Goal: Transaction & Acquisition: Purchase product/service

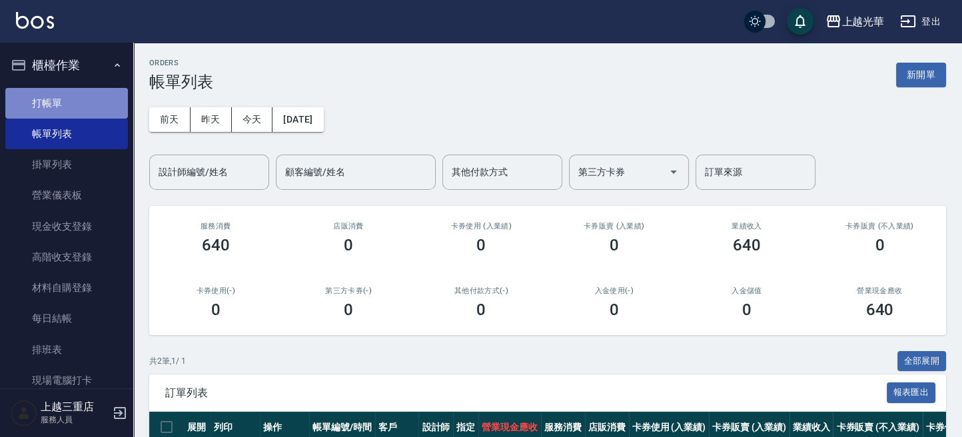
click at [72, 104] on link "打帳單" at bounding box center [66, 103] width 123 height 31
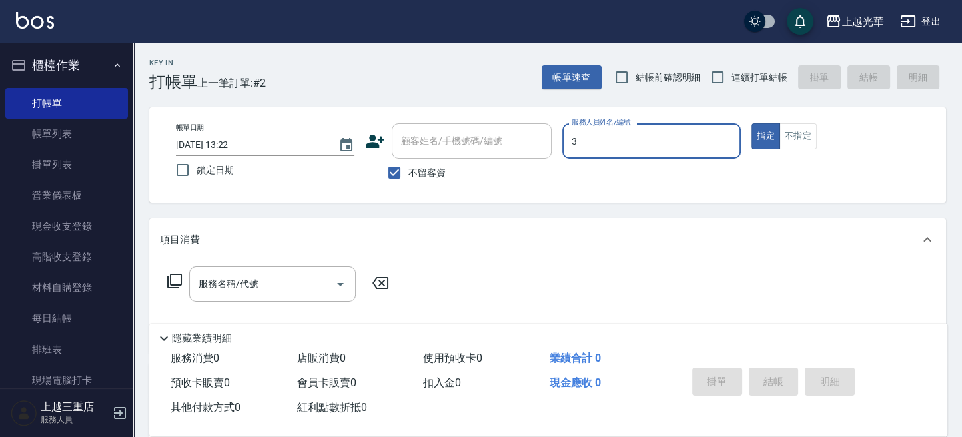
type input "小黑-3"
type button "true"
click at [813, 137] on button "不指定" at bounding box center [797, 136] width 37 height 26
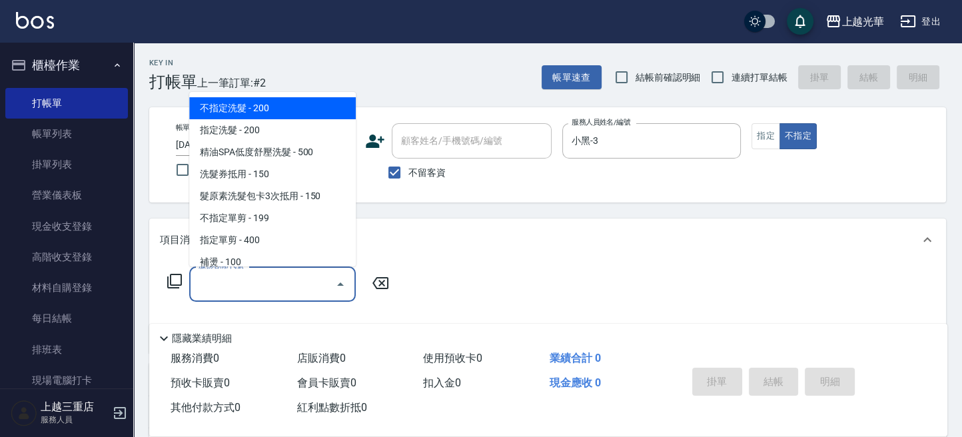
drag, startPoint x: 287, startPoint y: 284, endPoint x: 300, endPoint y: 284, distance: 13.3
click at [288, 284] on input "服務名稱/代號" at bounding box center [262, 283] width 135 height 23
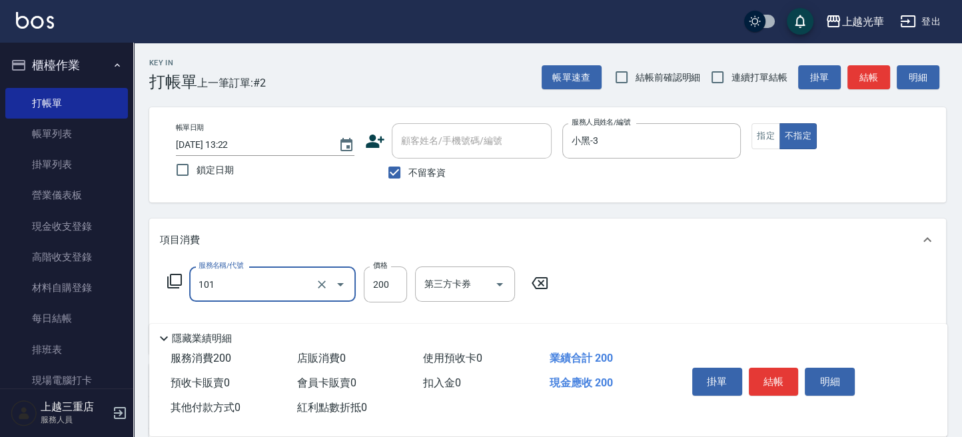
type input "不指定洗髮(101)"
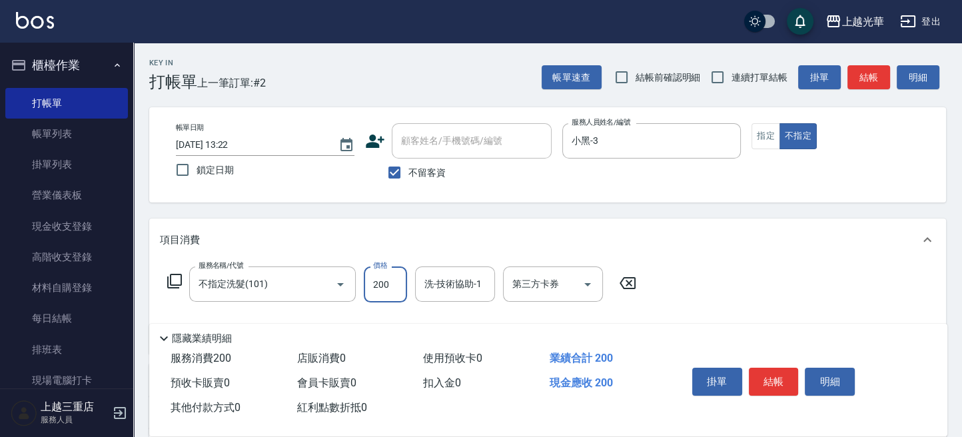
click at [370, 288] on input "200" at bounding box center [385, 284] width 43 height 36
type input "220"
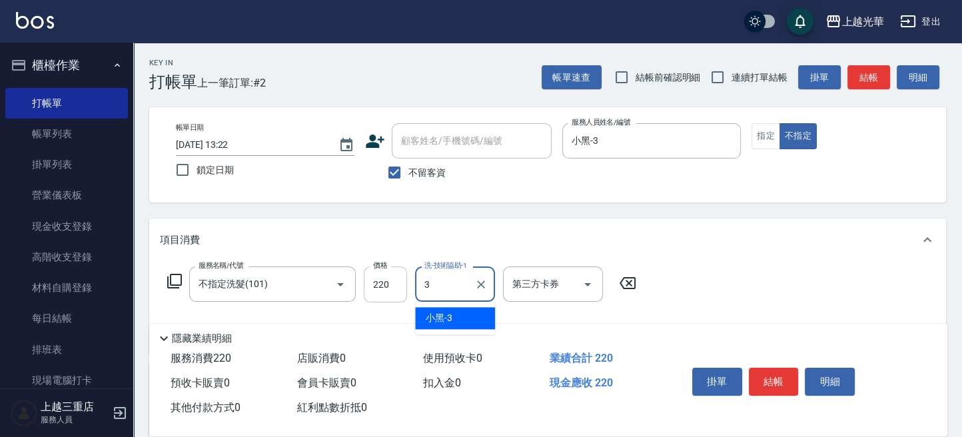
type input "小黑-3"
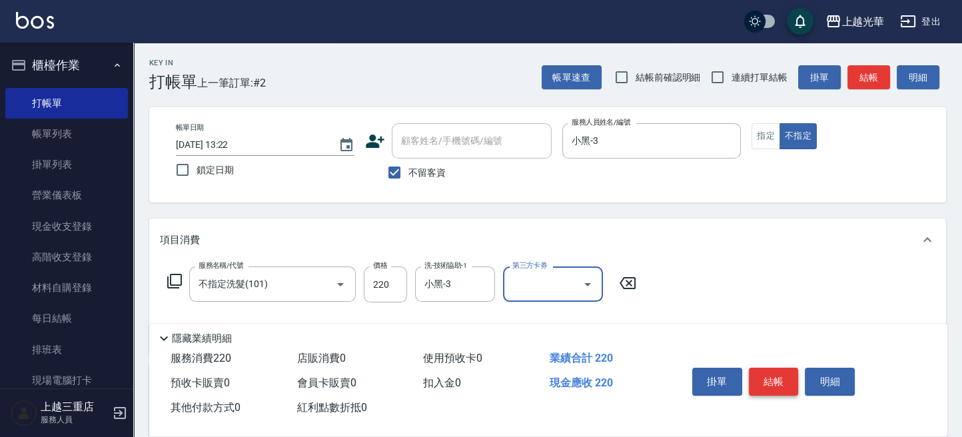
drag, startPoint x: 760, startPoint y: 360, endPoint x: 761, endPoint y: 376, distance: 16.0
click at [761, 369] on div "掛單 結帳 明細" at bounding box center [774, 383] width 174 height 42
click at [762, 376] on button "結帳" at bounding box center [774, 382] width 50 height 28
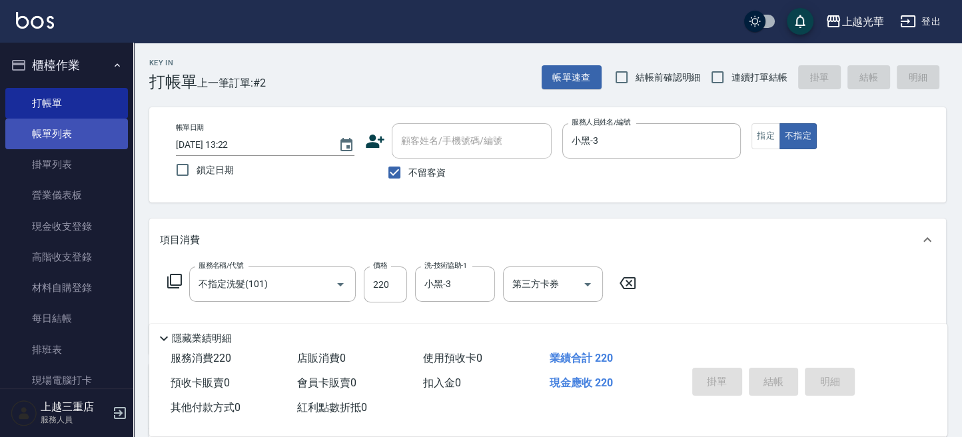
drag, startPoint x: 46, startPoint y: 138, endPoint x: 74, endPoint y: 132, distance: 28.6
click at [46, 138] on link "帳單列表" at bounding box center [66, 134] width 123 height 31
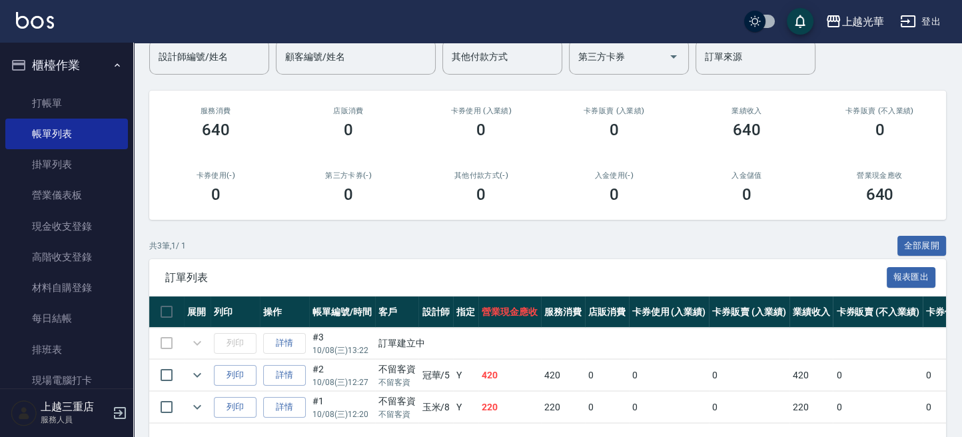
scroll to position [166, 0]
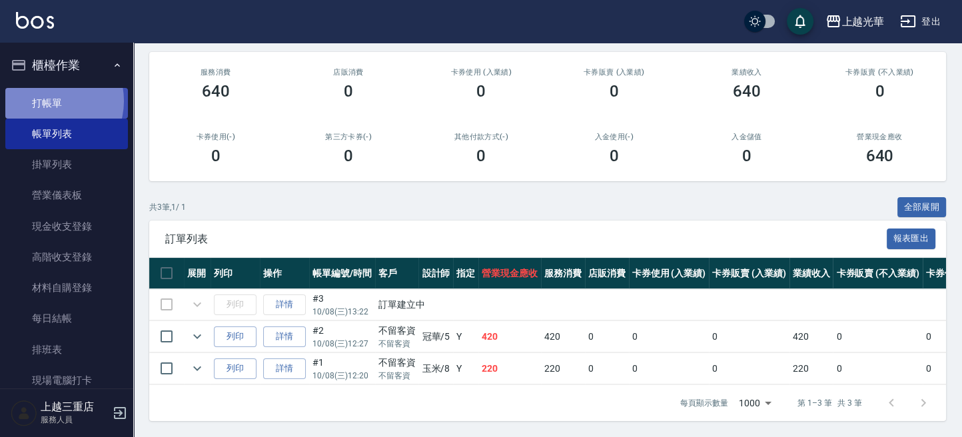
click at [49, 101] on link "打帳單" at bounding box center [66, 103] width 123 height 31
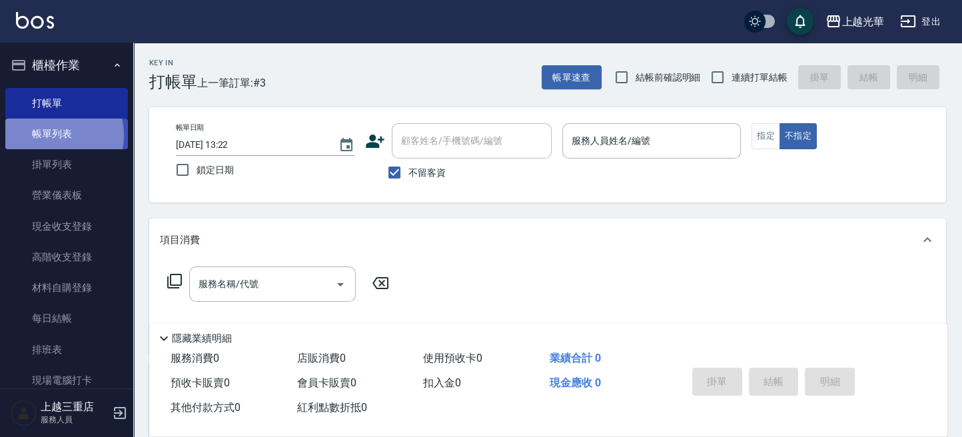
click at [51, 135] on link "帳單列表" at bounding box center [66, 134] width 123 height 31
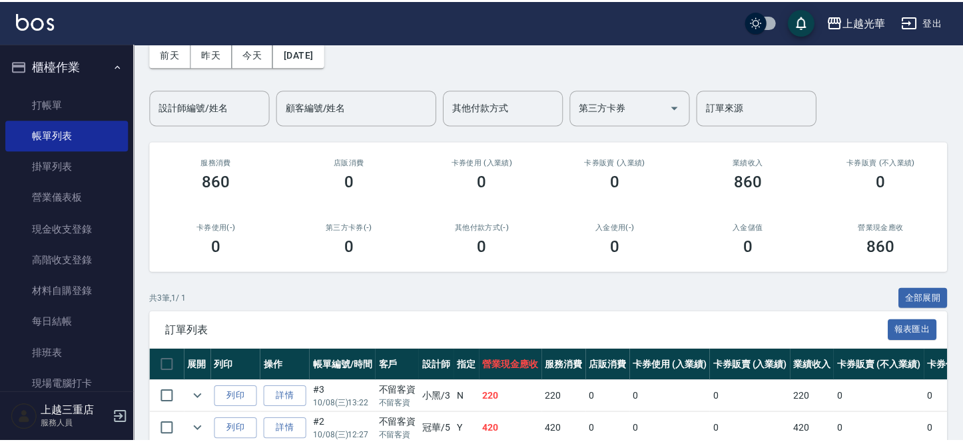
scroll to position [166, 0]
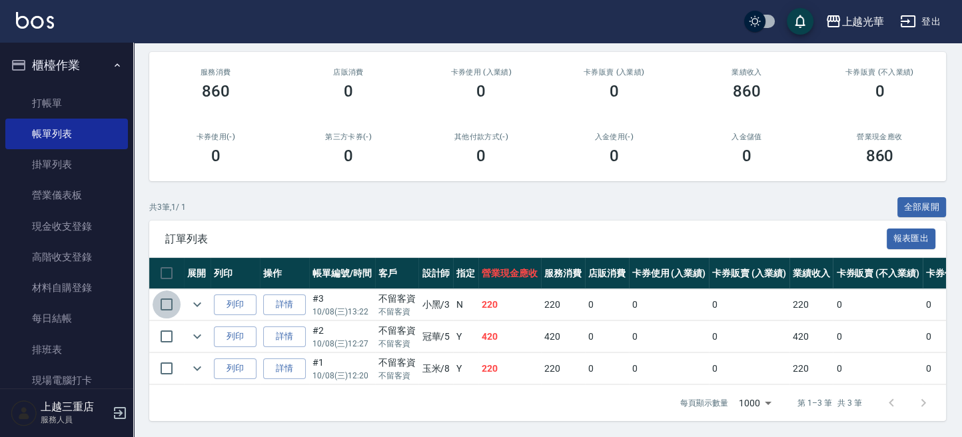
click at [179, 290] on input "checkbox" at bounding box center [167, 304] width 28 height 28
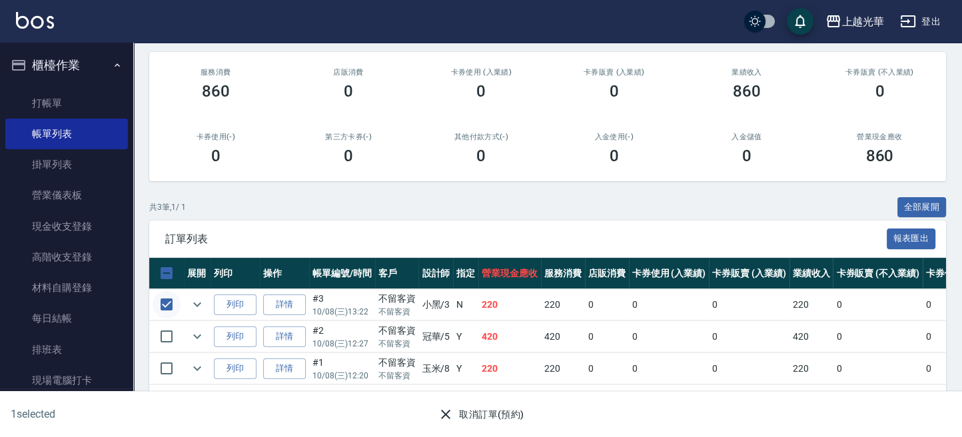
click at [171, 293] on input "checkbox" at bounding box center [167, 304] width 28 height 28
checkbox input "false"
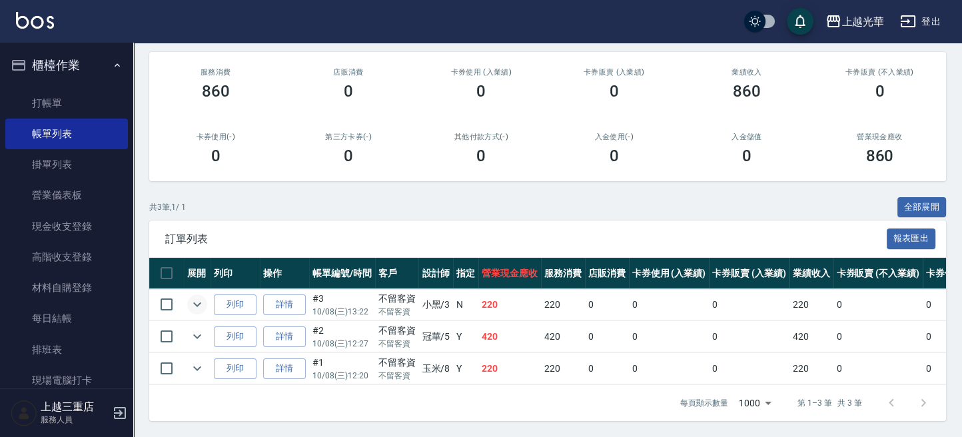
click at [191, 296] on icon "expand row" at bounding box center [197, 304] width 16 height 16
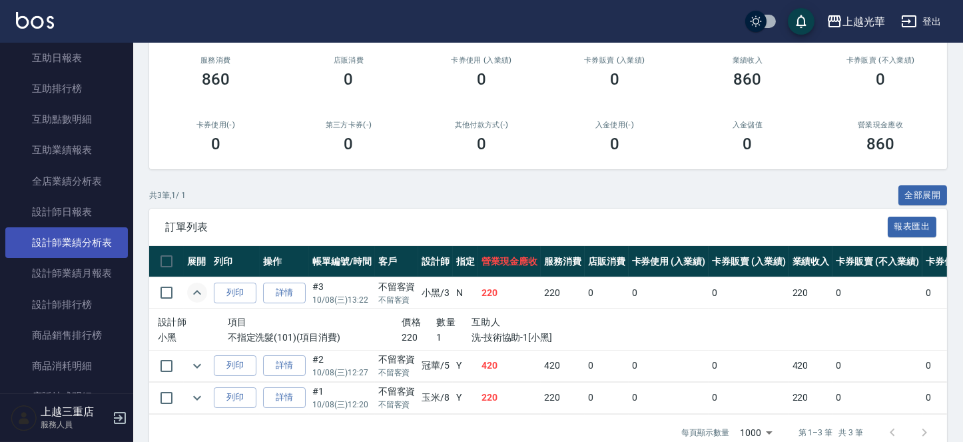
scroll to position [444, 0]
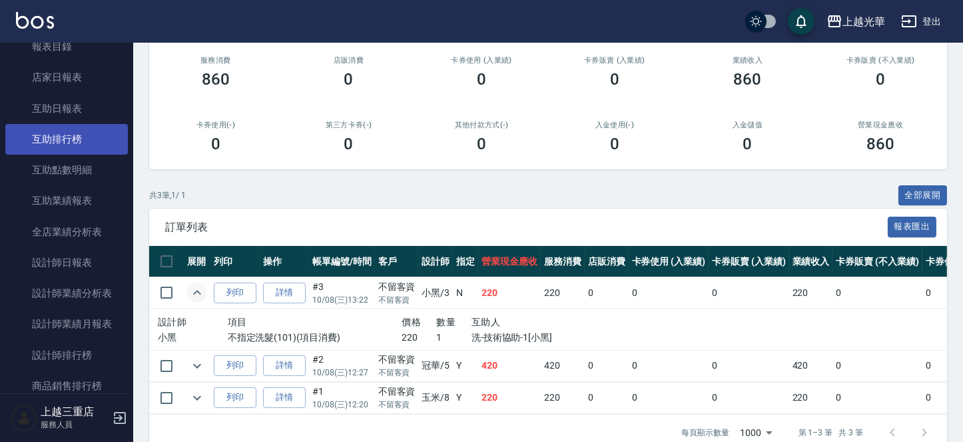
click at [85, 129] on link "互助排行榜" at bounding box center [66, 139] width 123 height 31
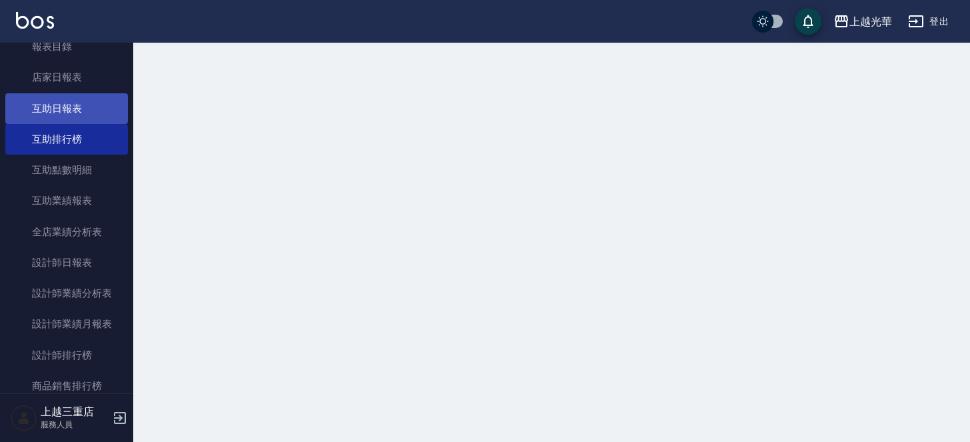
click at [87, 111] on link "互助日報表" at bounding box center [66, 108] width 123 height 31
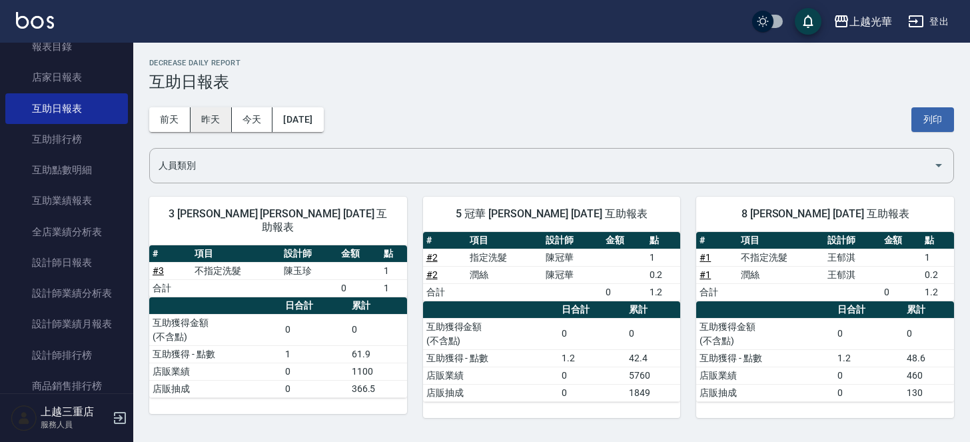
click at [206, 129] on button "昨天" at bounding box center [211, 119] width 41 height 25
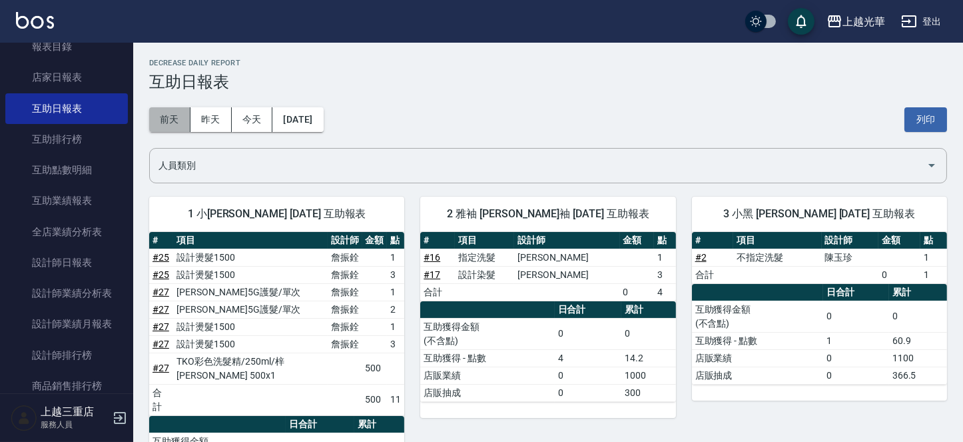
click at [182, 117] on button "前天" at bounding box center [169, 119] width 41 height 25
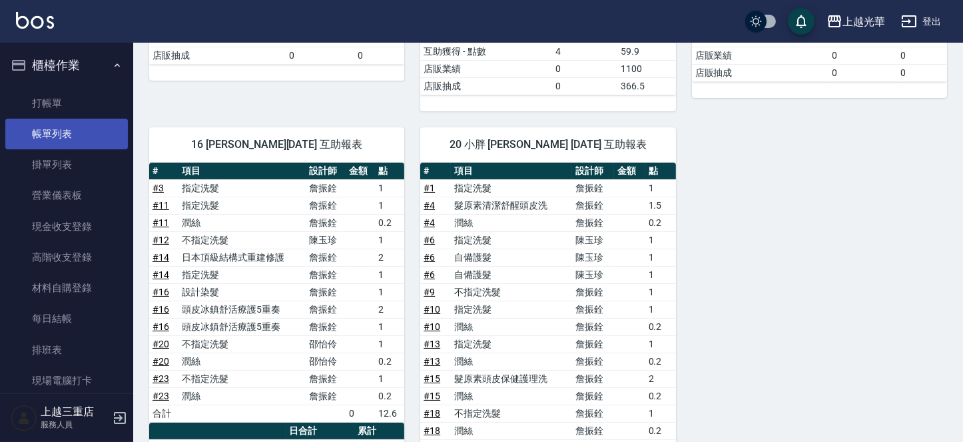
scroll to position [179, 0]
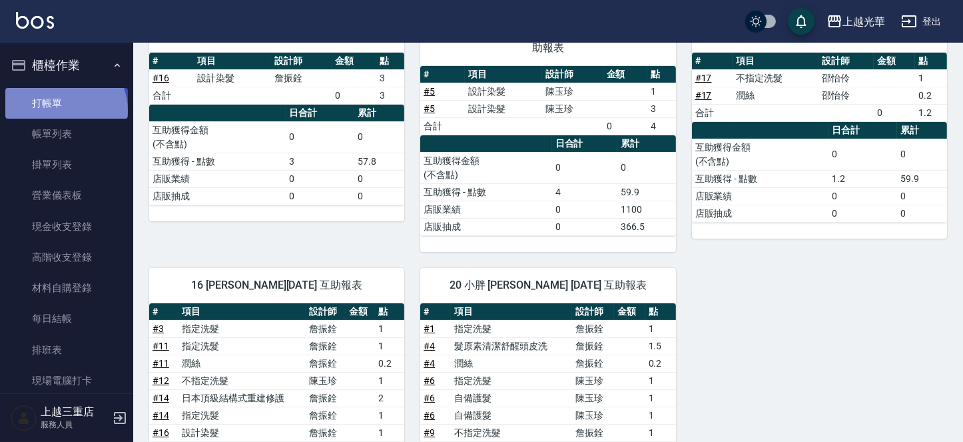
click at [64, 110] on link "打帳單" at bounding box center [66, 103] width 123 height 31
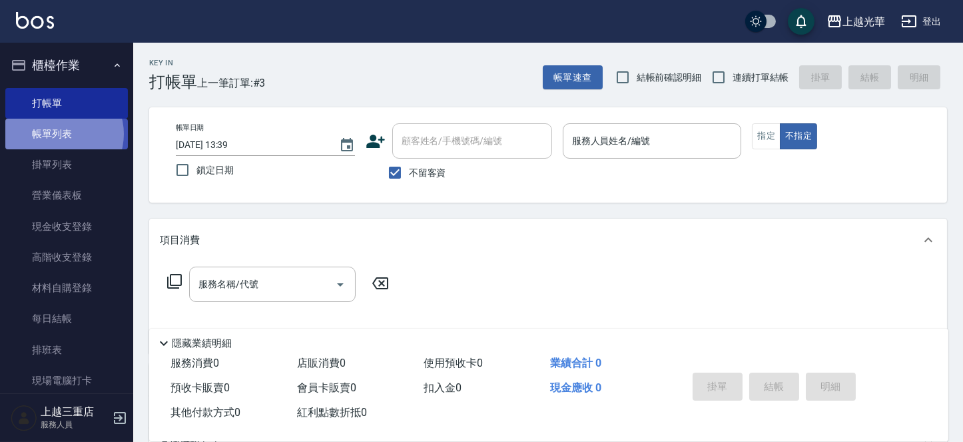
click at [60, 134] on link "帳單列表" at bounding box center [66, 134] width 123 height 31
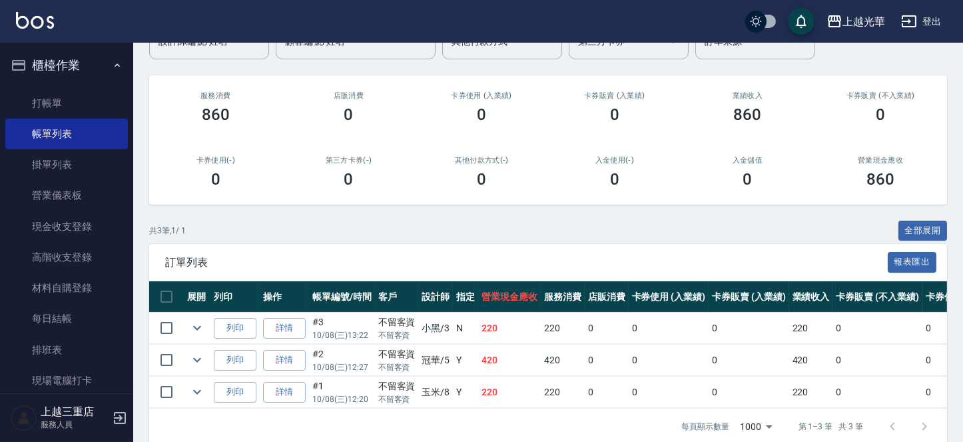
scroll to position [161, 0]
